Goal: Task Accomplishment & Management: Manage account settings

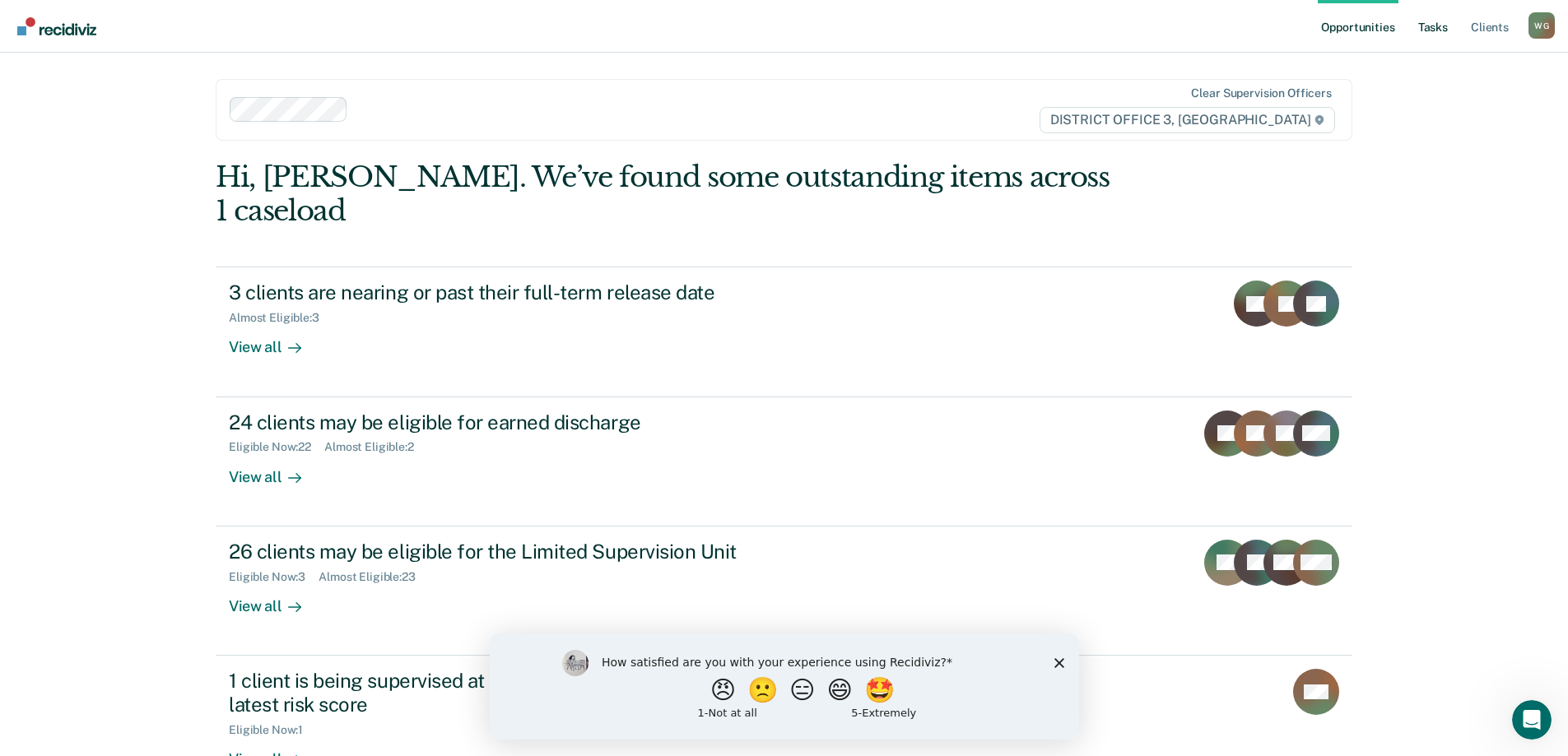
click at [1430, 21] on link "Tasks" at bounding box center [1433, 27] width 36 height 53
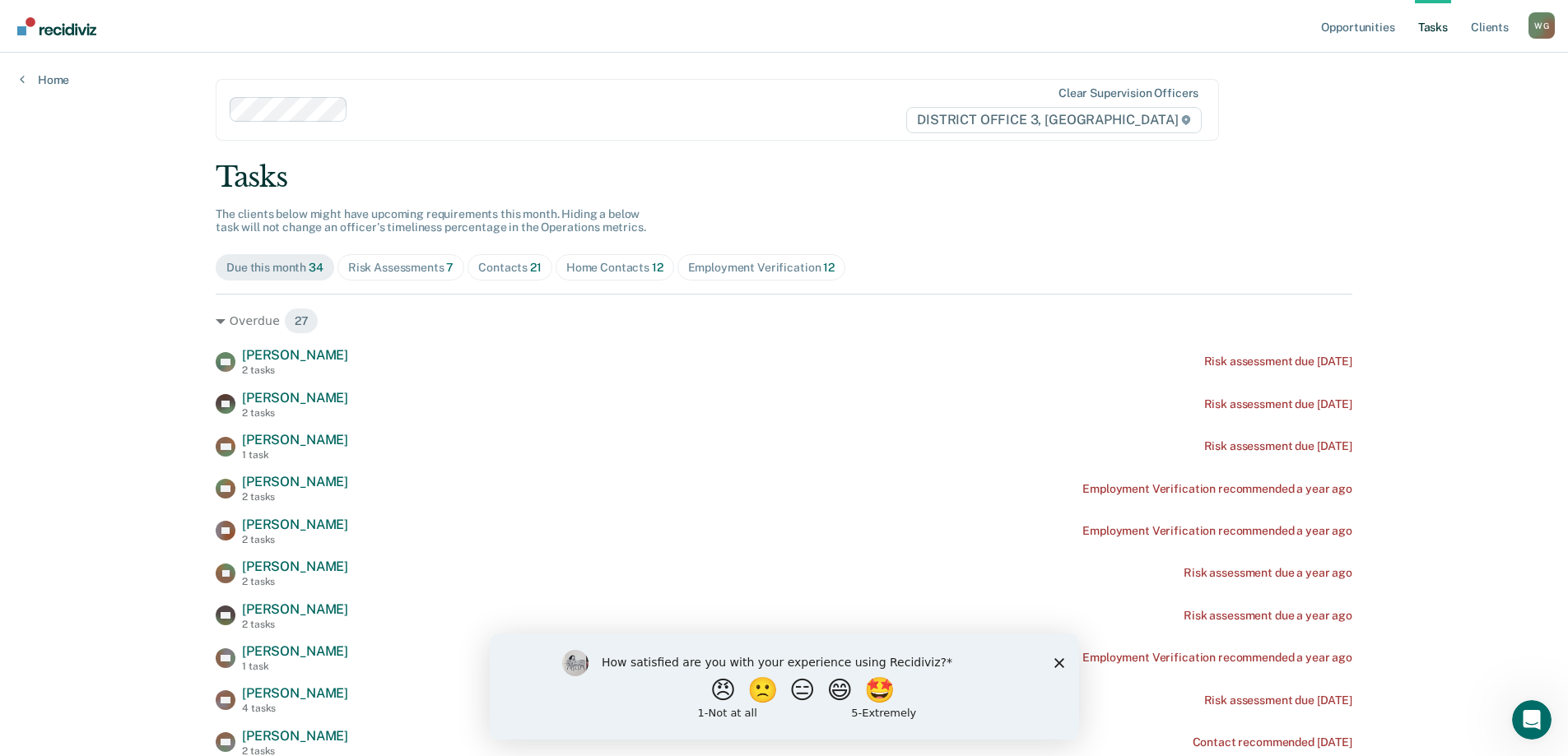
click at [581, 268] on div "Home Contacts 12" at bounding box center [614, 268] width 97 height 14
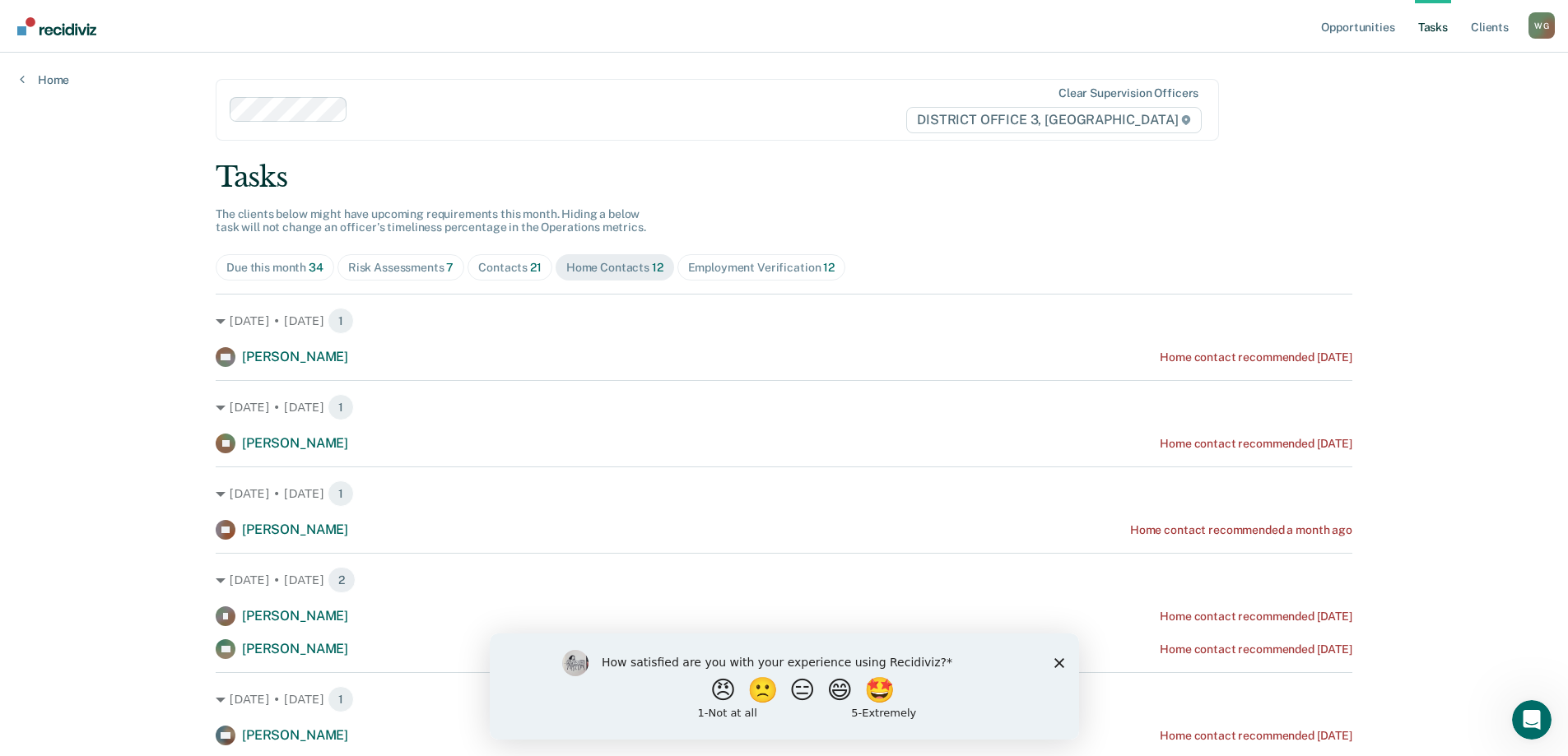
click at [1054, 661] on icon "Close survey" at bounding box center [1058, 663] width 10 height 10
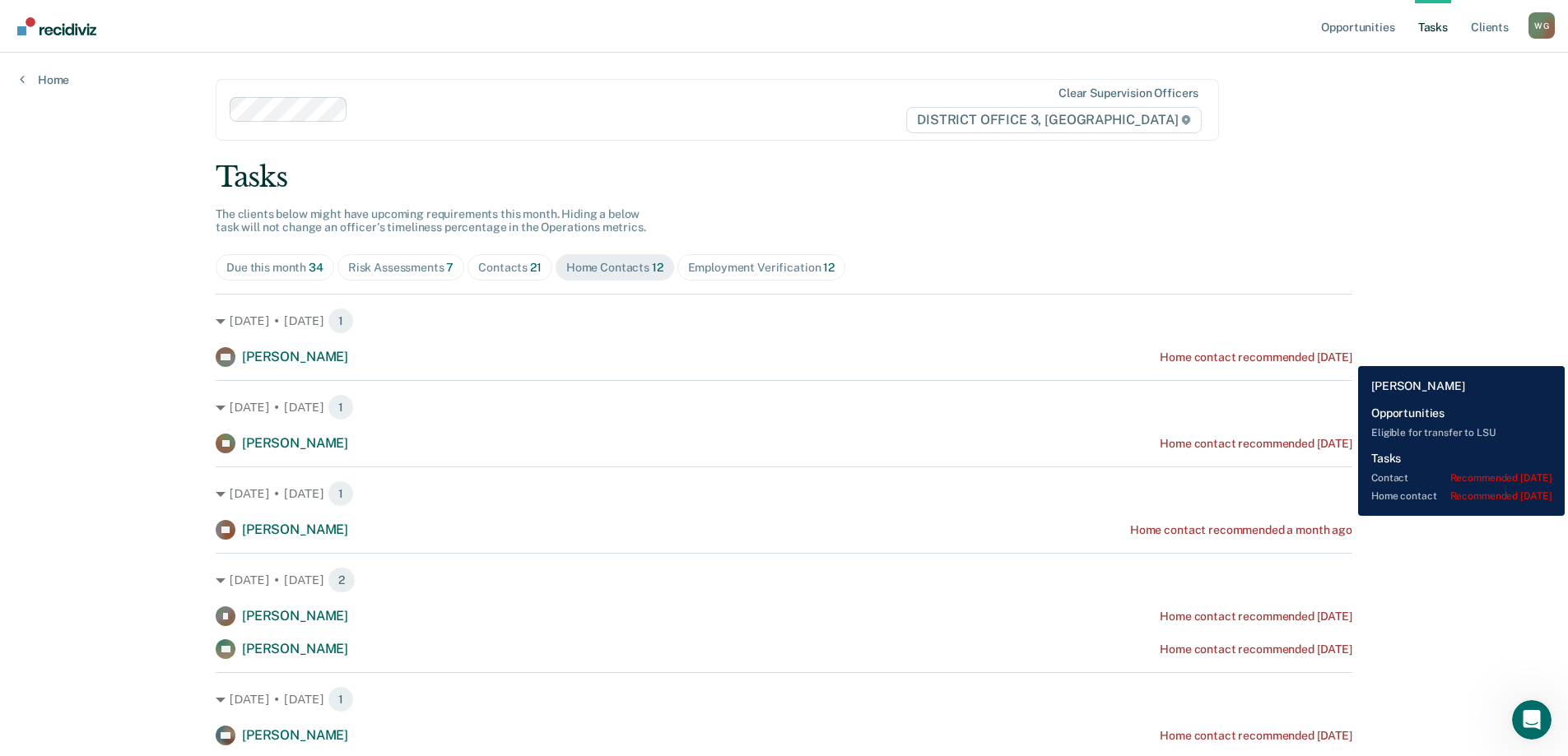
click at [1346, 354] on div "Home contact recommended [DATE]" at bounding box center [1255, 358] width 193 height 14
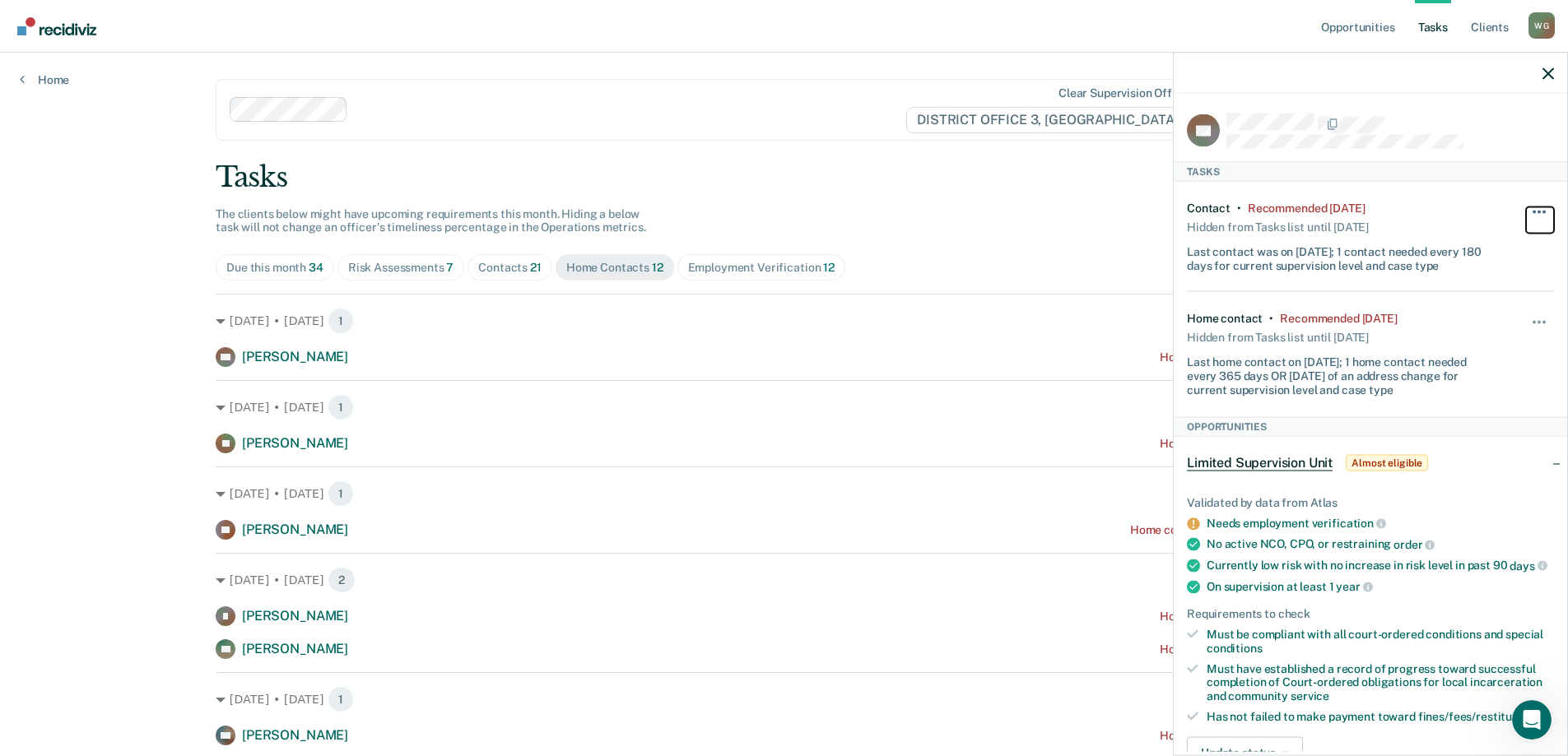
click at [1528, 207] on button "button" at bounding box center [1540, 219] width 28 height 27
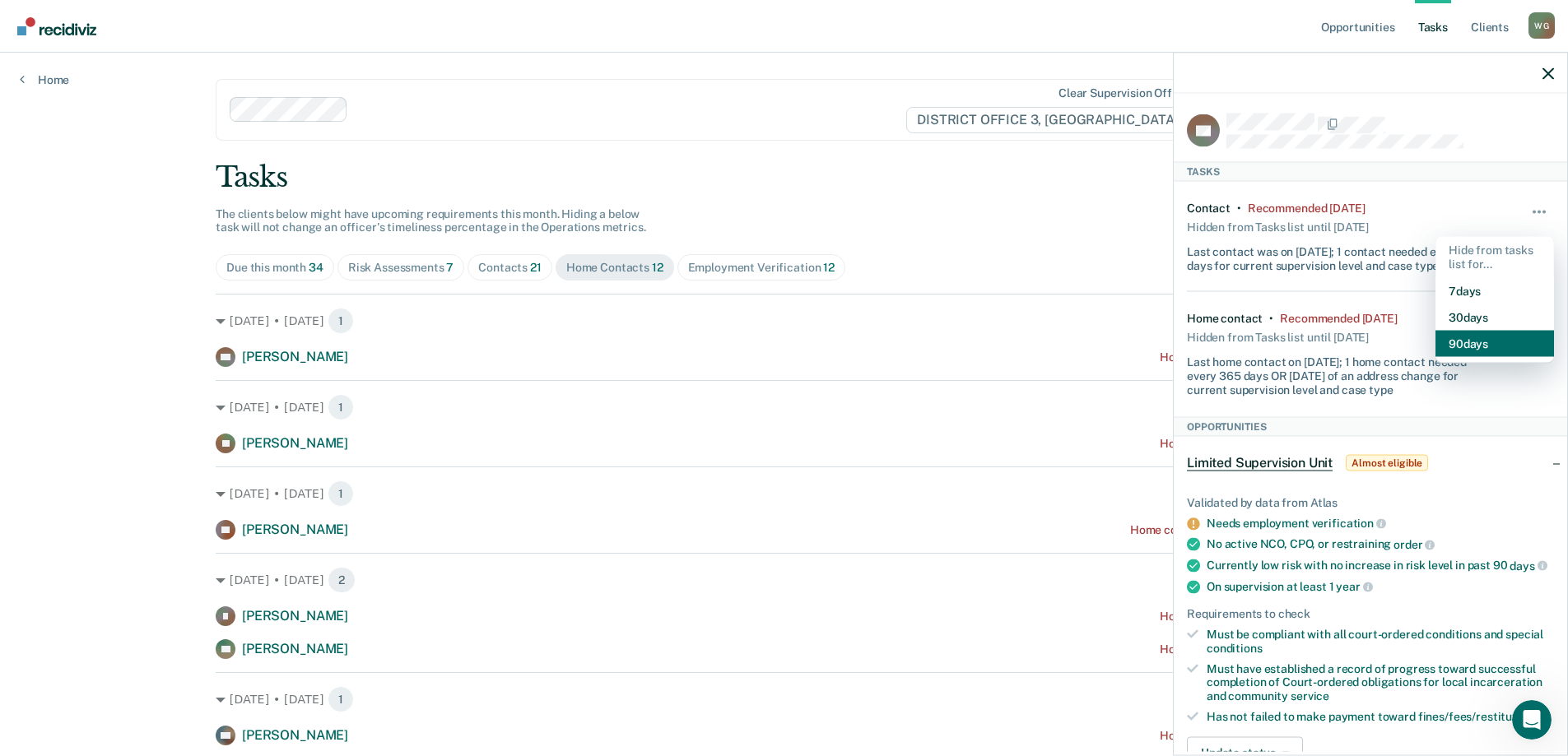
click at [1458, 339] on button "90 days" at bounding box center [1494, 342] width 118 height 27
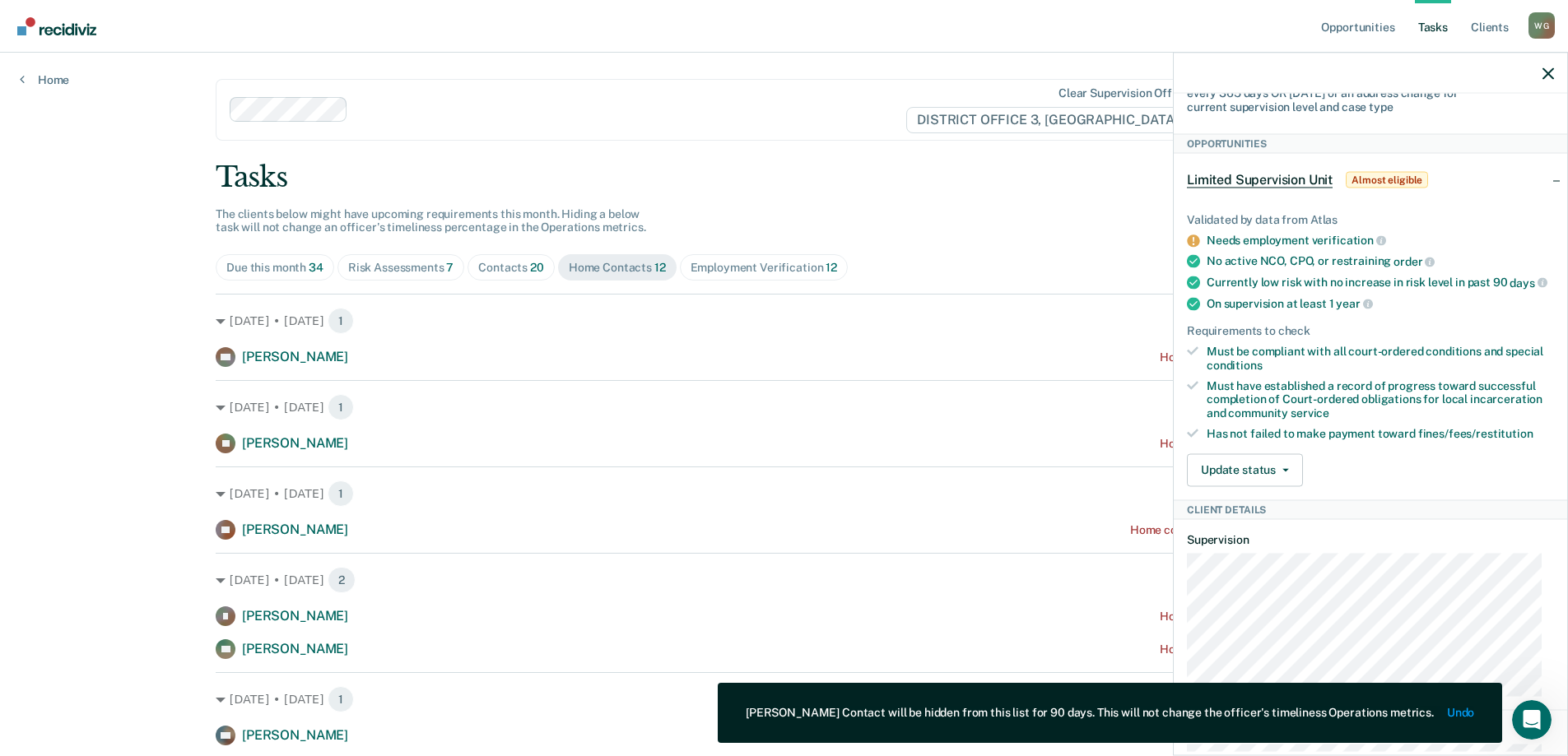
scroll to position [330, 0]
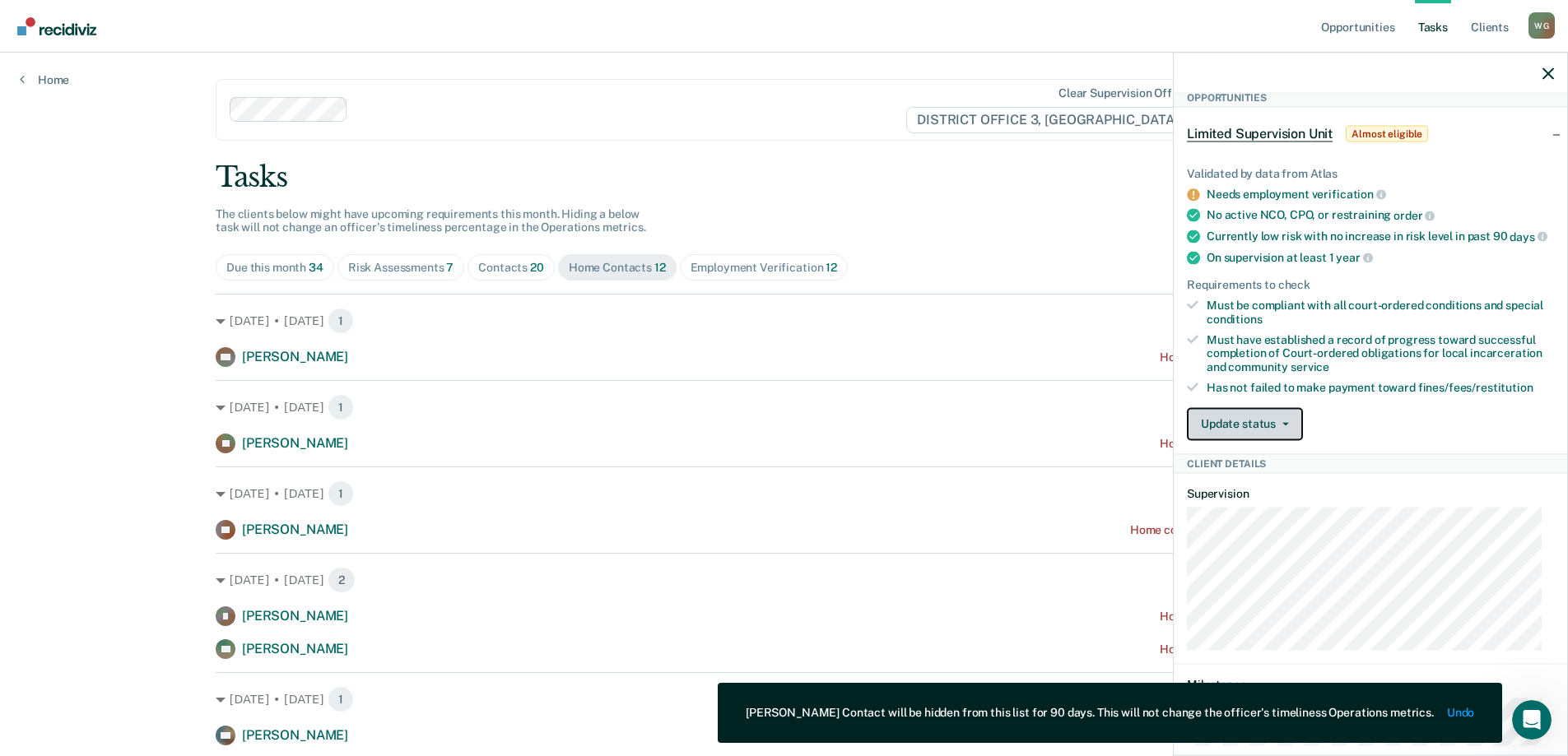
click at [1283, 440] on button "Update status" at bounding box center [1245, 424] width 116 height 33
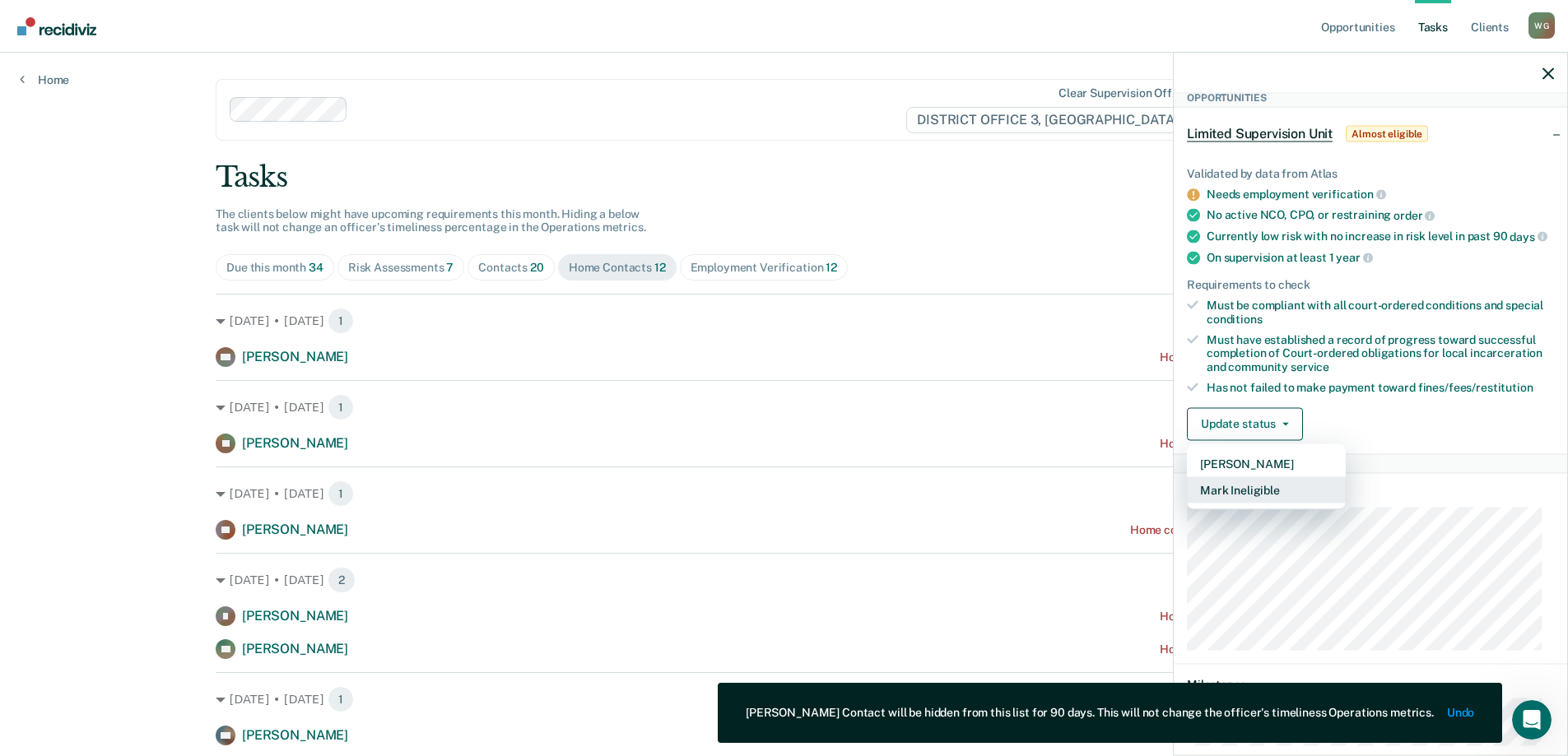
click at [1257, 503] on button "Mark Ineligible" at bounding box center [1267, 490] width 159 height 27
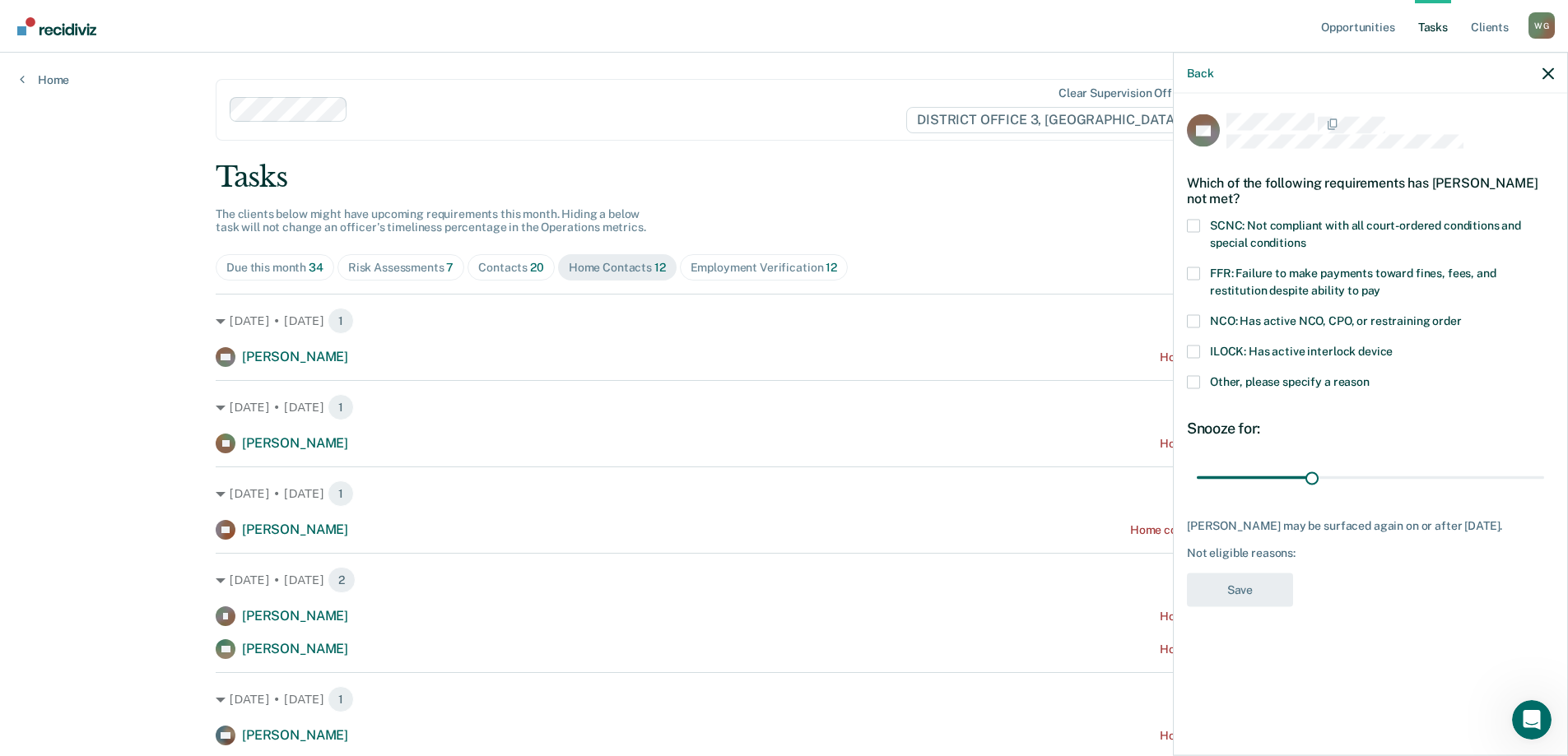
click at [1198, 378] on span at bounding box center [1193, 381] width 13 height 13
click at [1370, 375] on input "Other, please specify a reason" at bounding box center [1370, 375] width 0 height 0
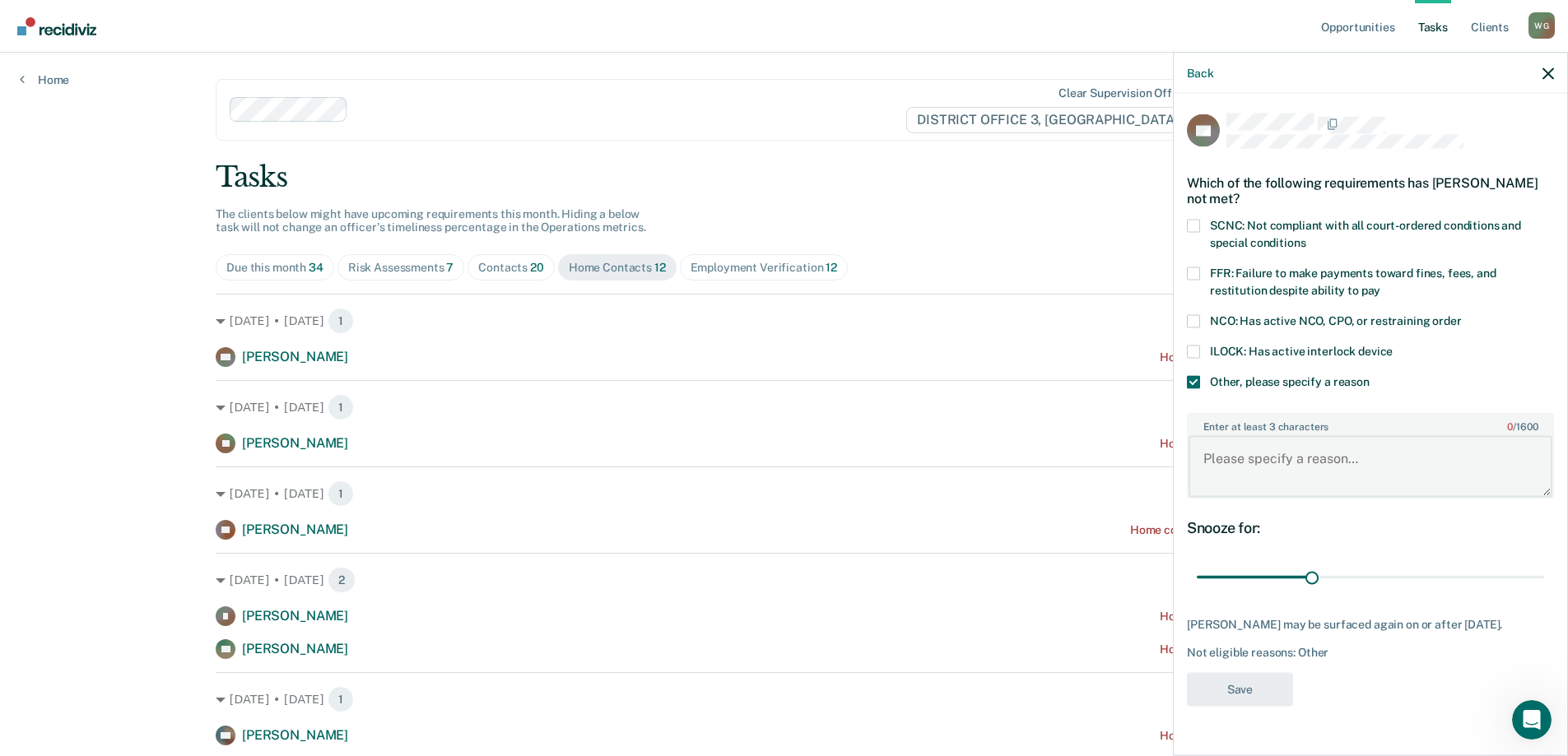
click at [1253, 460] on textarea "Enter at least 3 characters 0 / 1600" at bounding box center [1370, 466] width 364 height 61
type textarea "Currently Incarcerated"
click at [1245, 681] on button "Save" at bounding box center [1240, 688] width 106 height 33
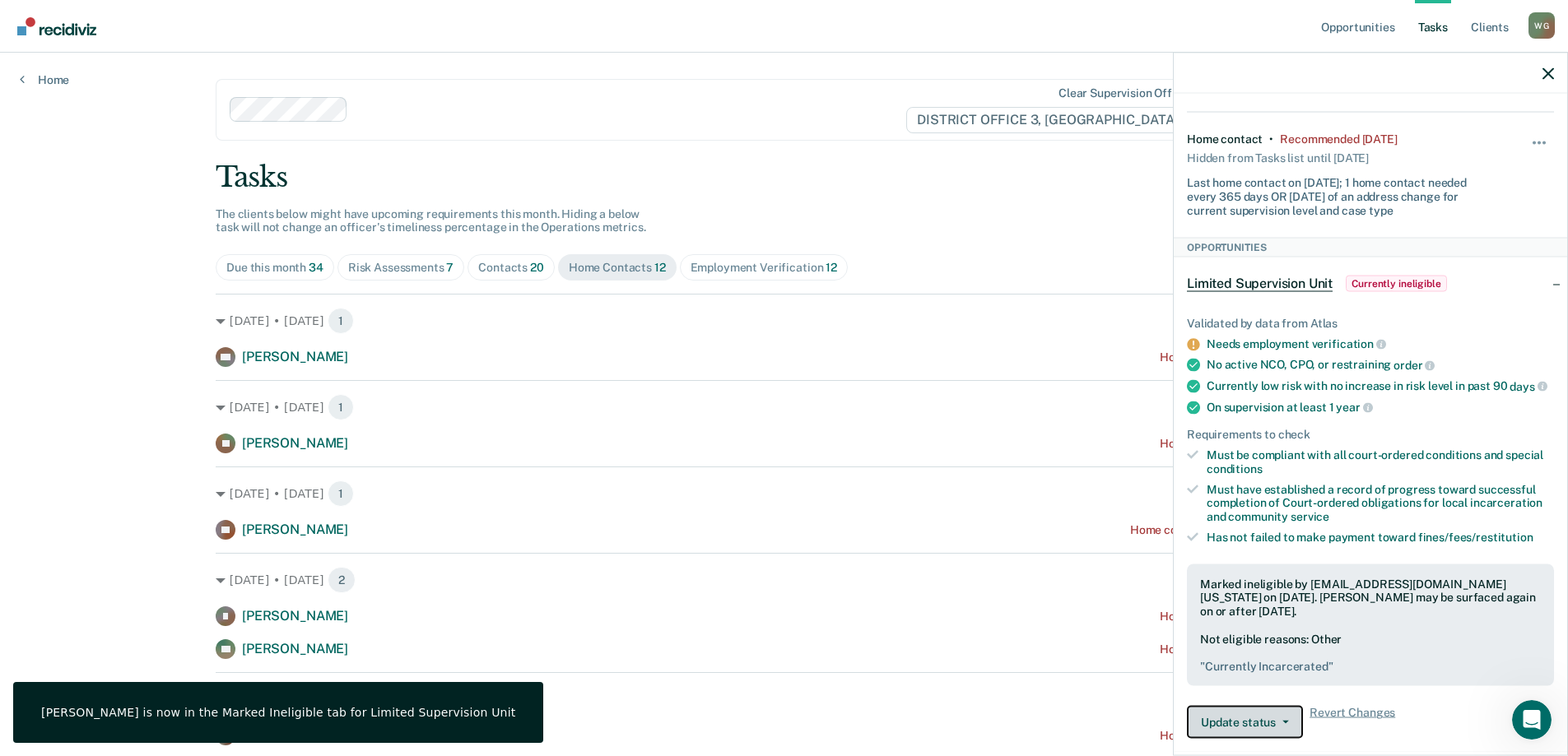
scroll to position [0, 0]
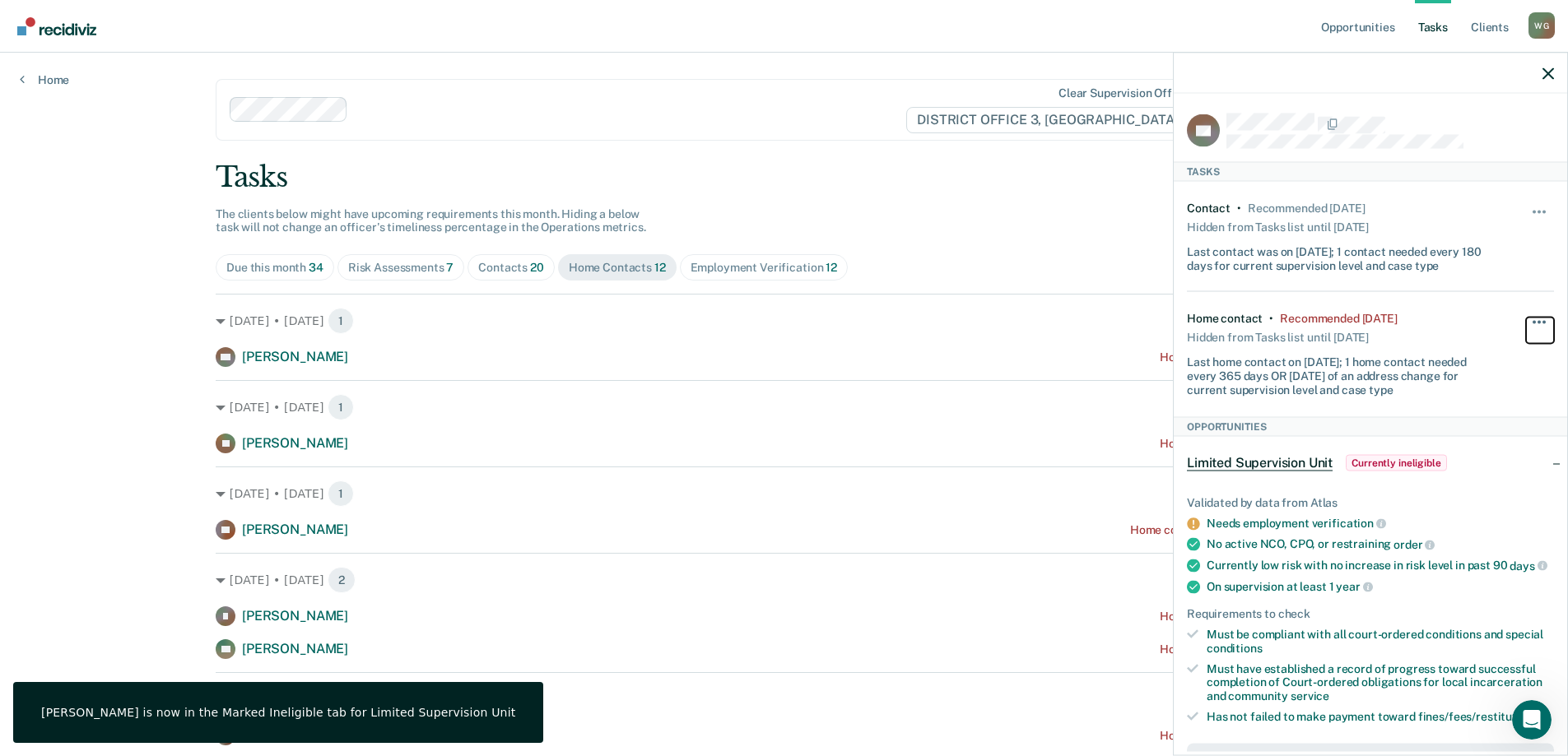
click at [1538, 321] on span "button" at bounding box center [1540, 323] width 3 height 3
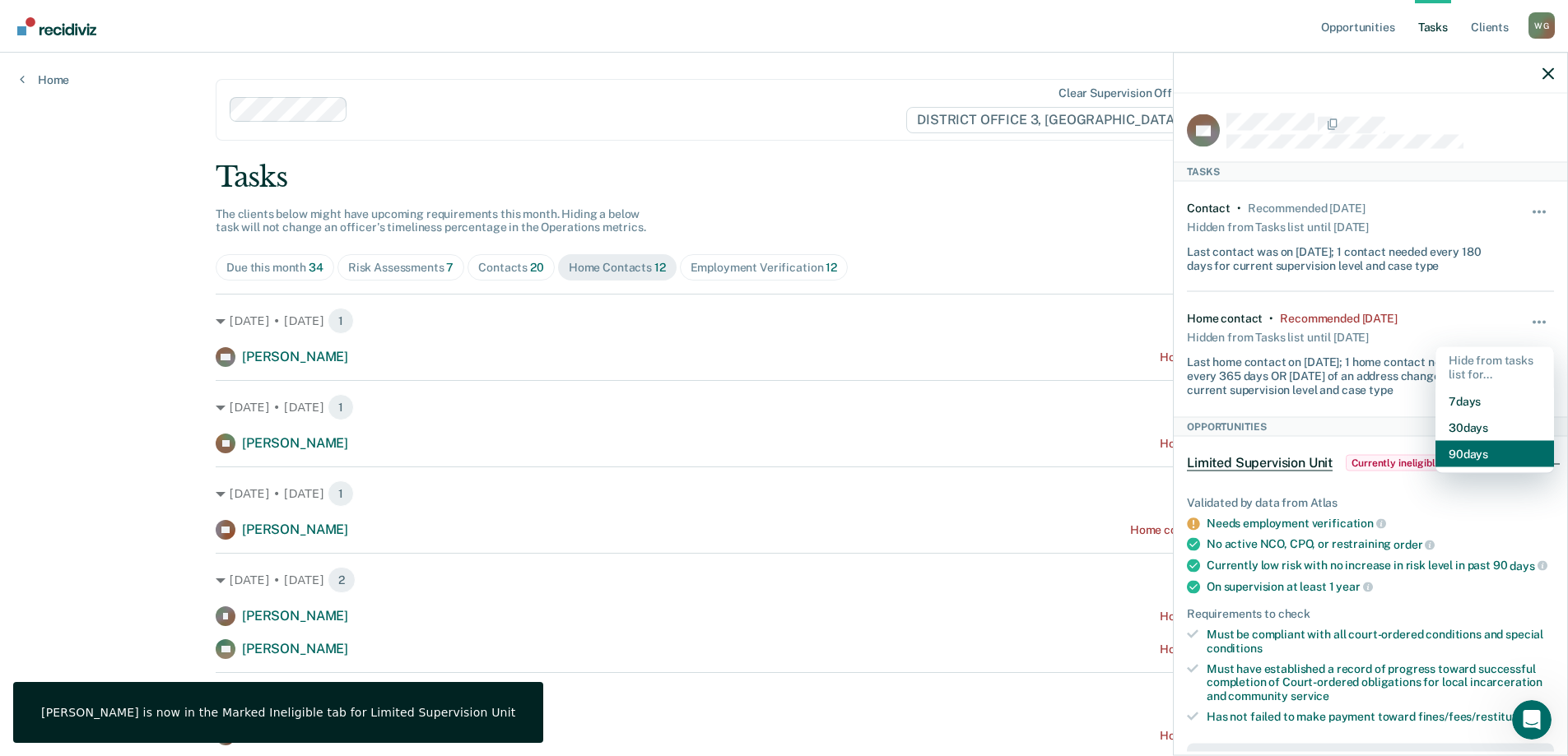
click at [1457, 452] on button "90 days" at bounding box center [1494, 453] width 118 height 27
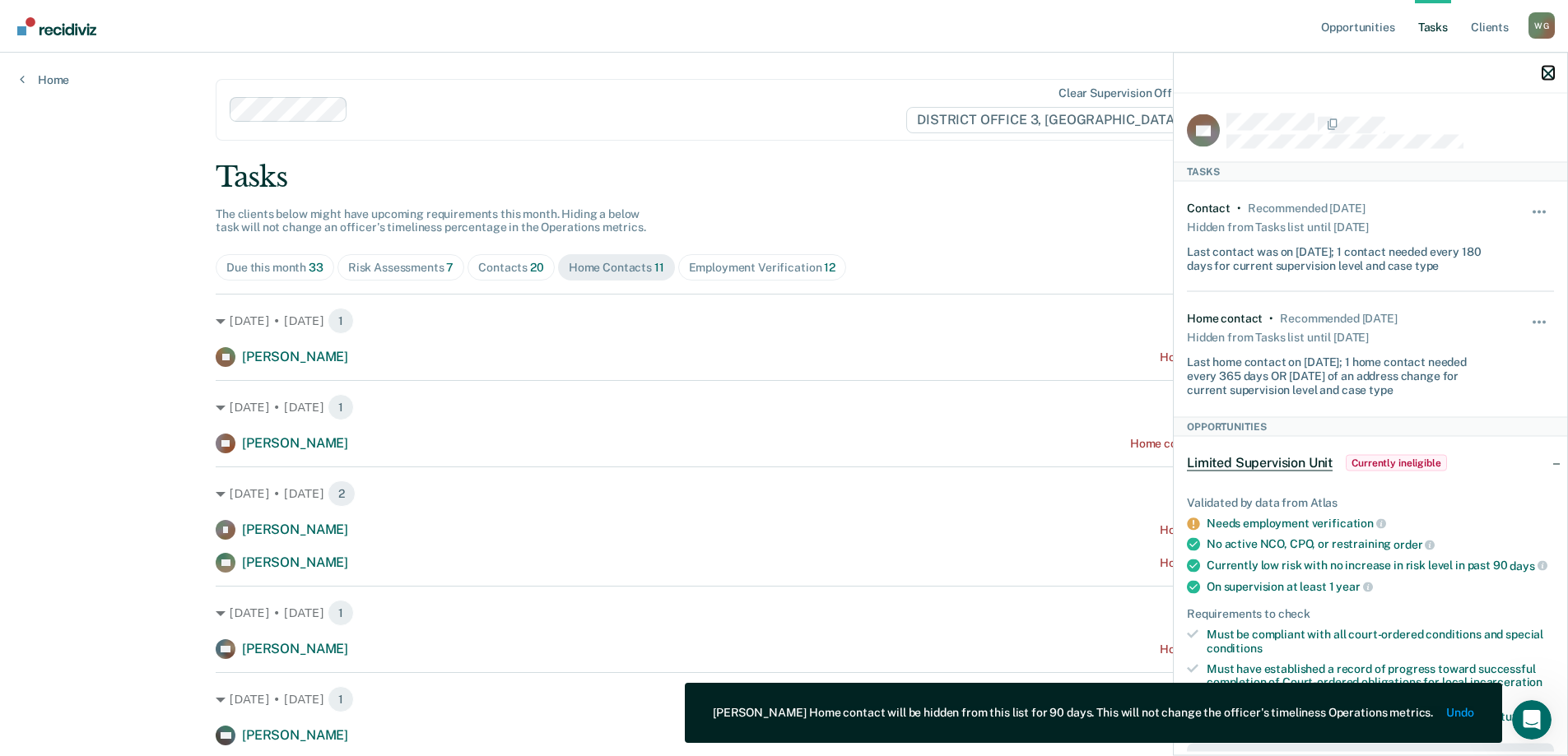
click at [1542, 74] on icon "button" at bounding box center [1547, 73] width 11 height 11
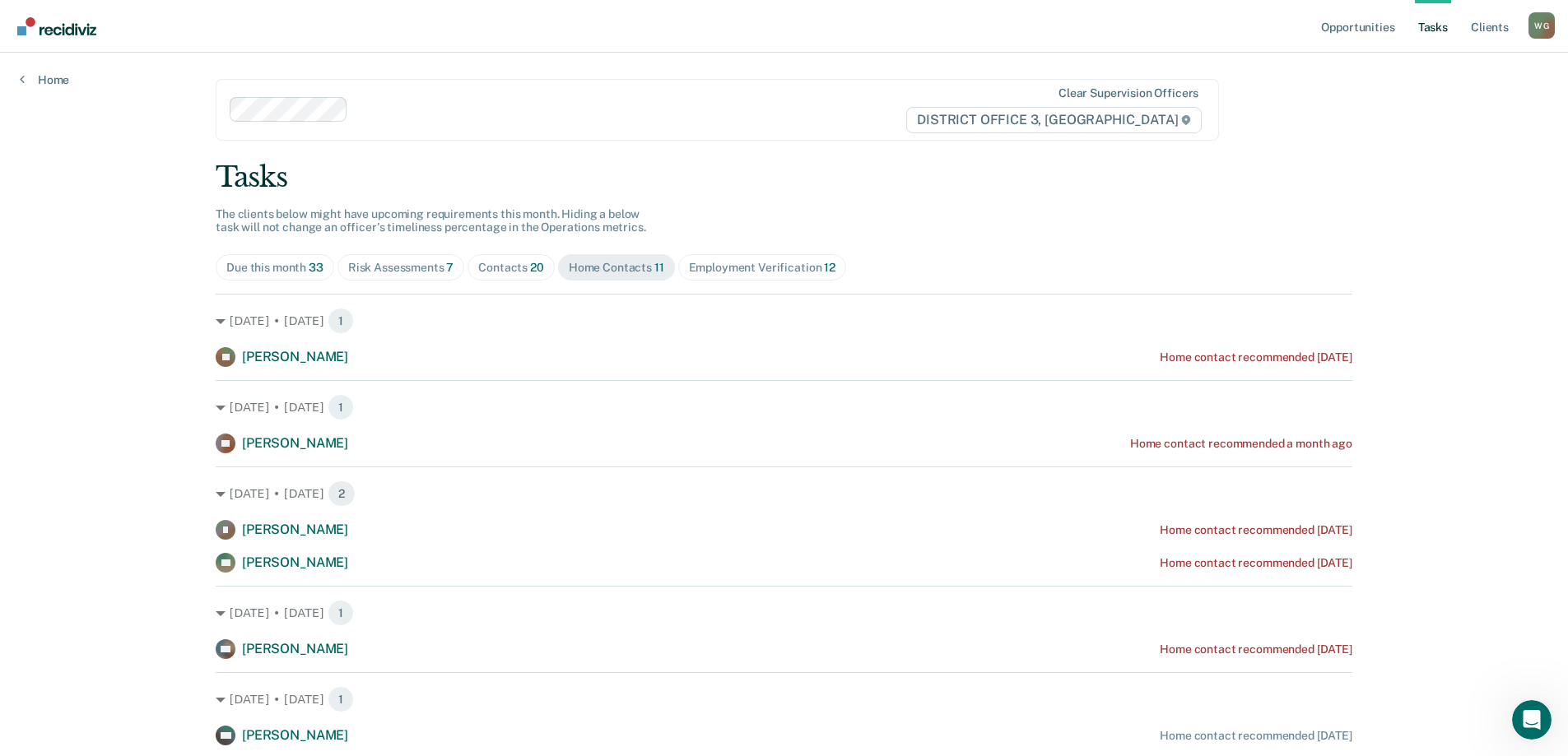
click at [510, 256] on span "Contacts 20" at bounding box center [511, 267] width 87 height 27
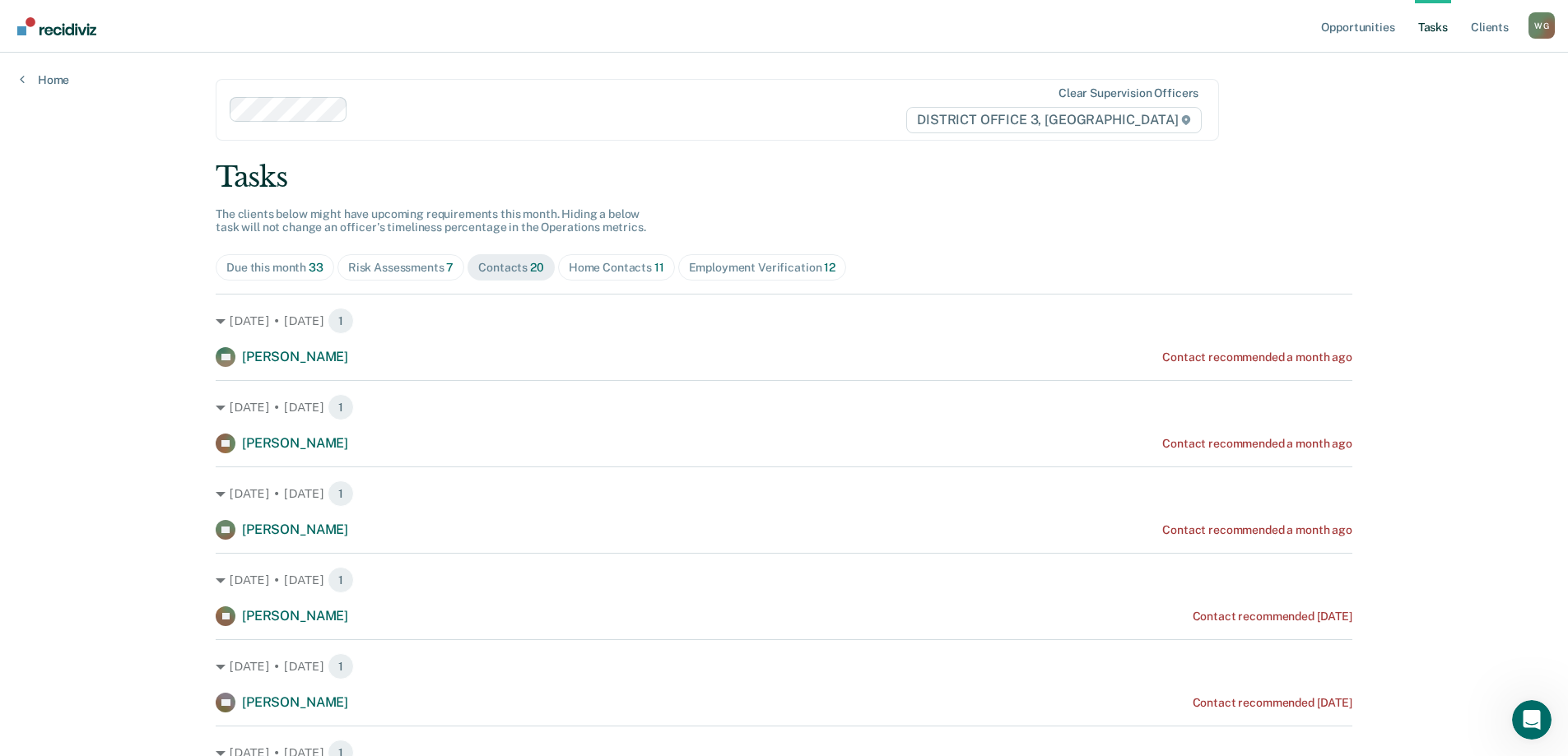
click at [402, 266] on div "Risk Assessments 7" at bounding box center [402, 268] width 106 height 14
click at [707, 267] on div "Employment Verification 12" at bounding box center [762, 268] width 146 height 14
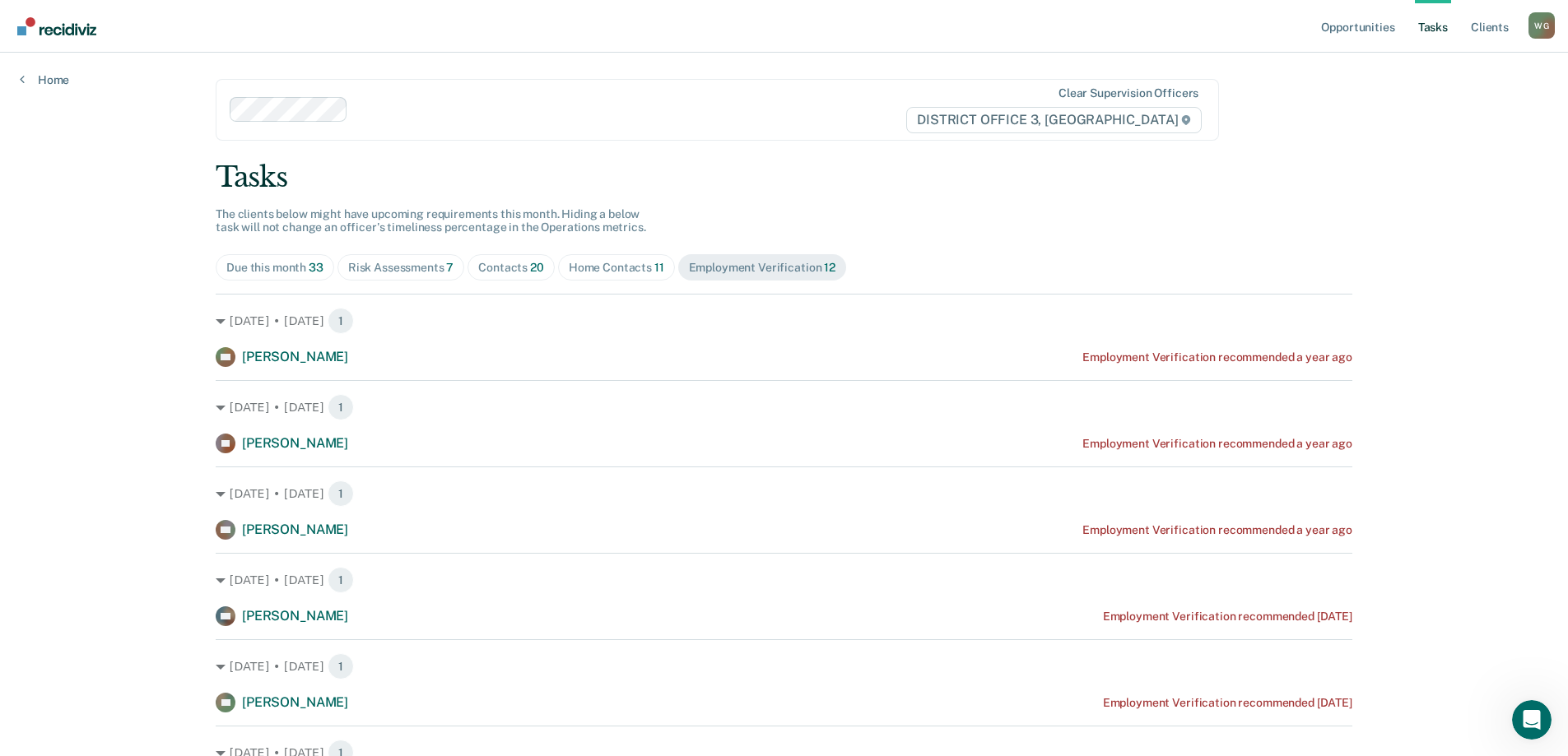
click at [595, 272] on div "Home Contacts 11" at bounding box center [617, 268] width 96 height 14
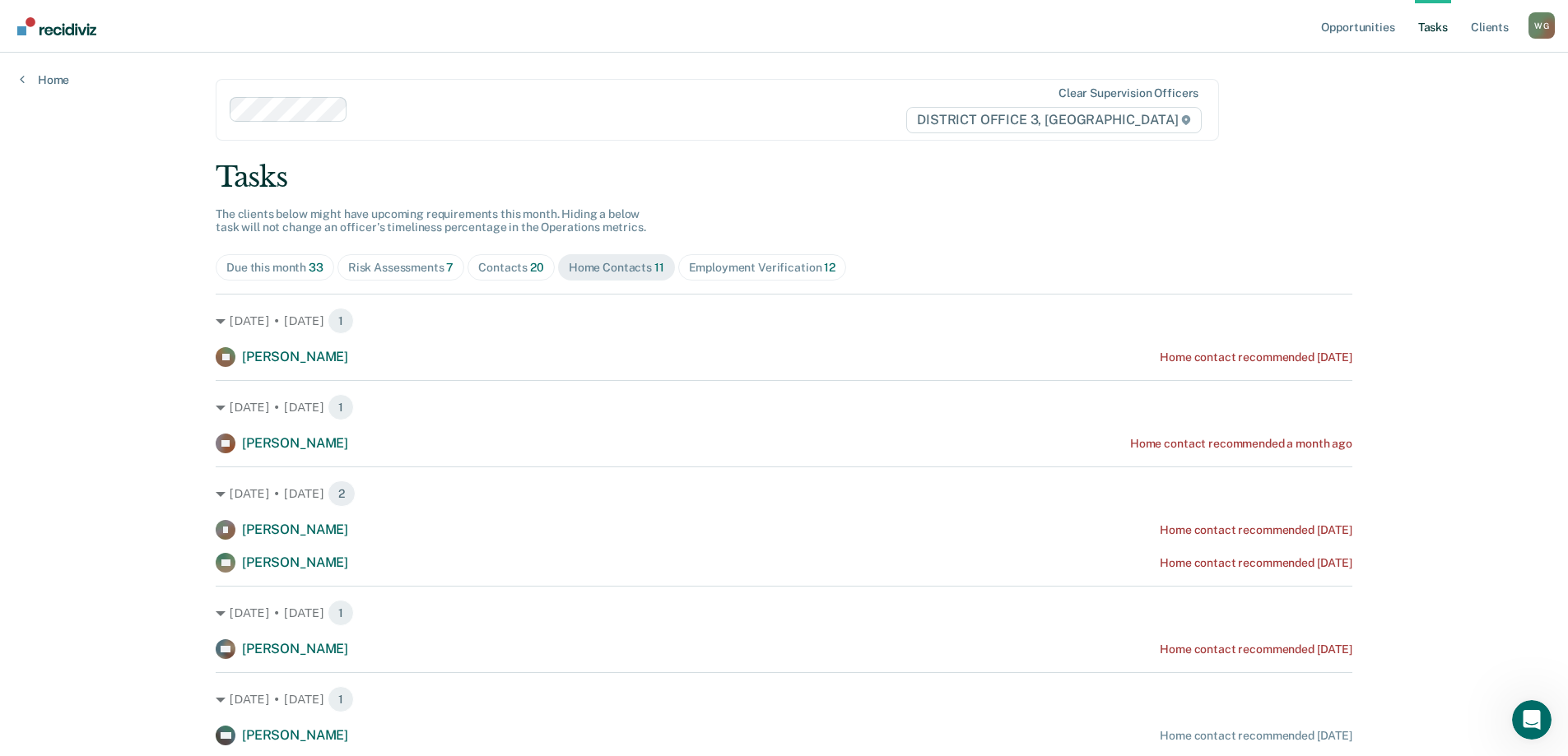
click at [308, 270] on span "33" at bounding box center [315, 267] width 15 height 13
